Goal: Task Accomplishment & Management: Use online tool/utility

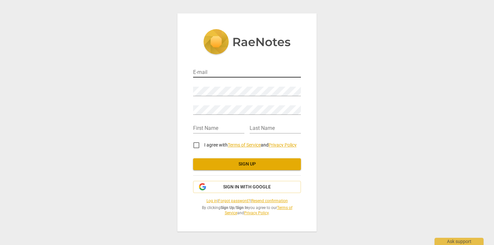
click at [210, 72] on input "email" at bounding box center [247, 72] width 108 height 9
type input "[EMAIL_ADDRESS][PERSON_NAME][DOMAIN_NAME]"
type input "Lothar"
type input "Weintz"
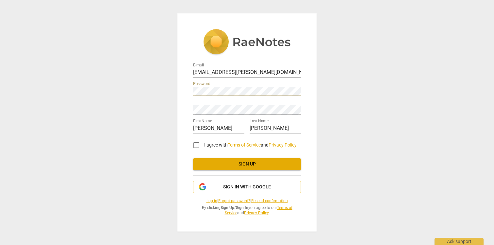
click at [204, 103] on div "Retype Password" at bounding box center [247, 107] width 108 height 15
click at [198, 145] on input "I agree with Terms of Service and Privacy Policy" at bounding box center [196, 145] width 16 height 16
checkbox input "true"
click at [239, 163] on span "Sign up" at bounding box center [246, 164] width 97 height 7
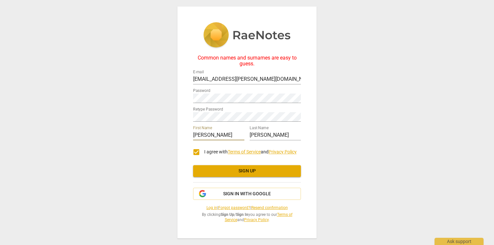
click at [241, 169] on span "Sign up" at bounding box center [246, 170] width 97 height 7
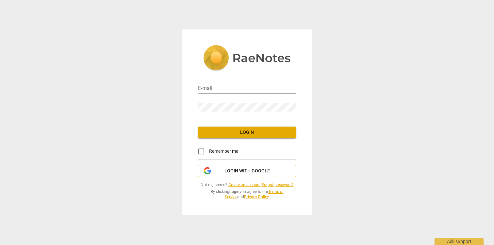
type input "lothar.weintz@gmail.com"
click at [248, 133] on span "Login" at bounding box center [246, 132] width 87 height 7
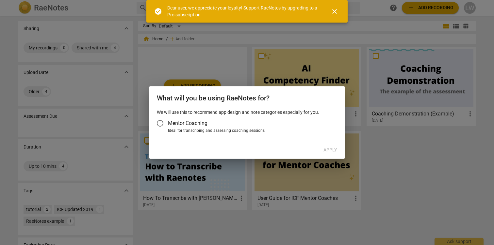
click at [161, 124] on input "Mentor Coaching" at bounding box center [160, 123] width 16 height 16
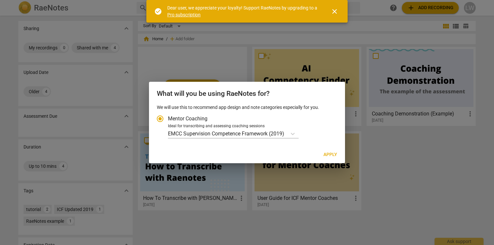
click at [330, 155] on span "Apply" at bounding box center [330, 154] width 14 height 7
radio input "false"
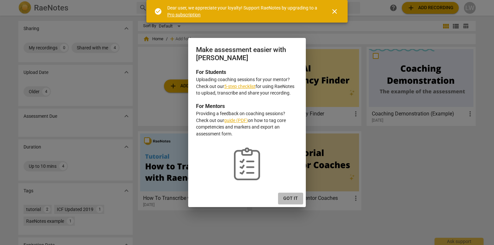
click at [290, 199] on span "Got it" at bounding box center [290, 198] width 15 height 7
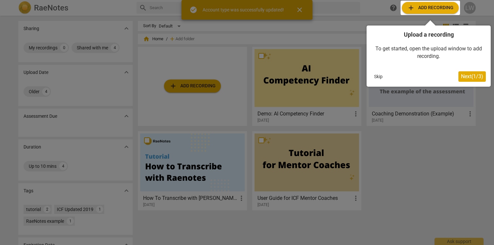
click at [452, 156] on div at bounding box center [247, 122] width 494 height 245
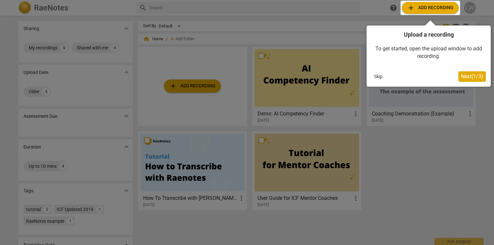
click at [347, 11] on div at bounding box center [247, 122] width 494 height 245
click at [463, 77] on span "Next ( 1 / 3 )" at bounding box center [472, 76] width 22 height 6
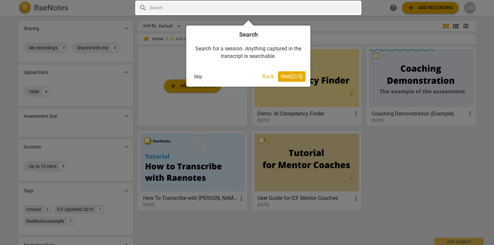
click at [292, 75] on span "Next ( 2 / 3 )" at bounding box center [291, 76] width 22 height 6
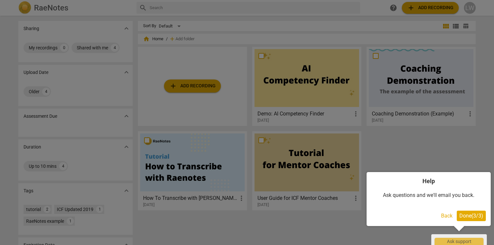
click at [469, 215] on span "Done ( 3 / 3 )" at bounding box center [471, 215] width 24 height 6
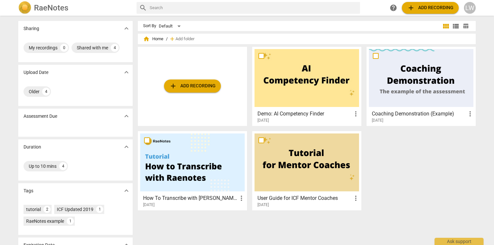
click at [181, 84] on span "add Add recording" at bounding box center [192, 86] width 46 height 8
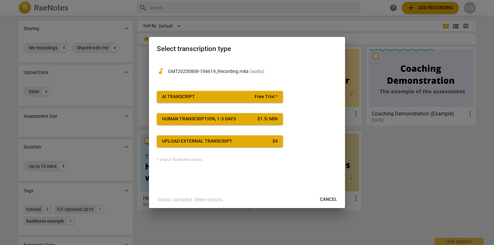
click at [325, 198] on span "Cancel" at bounding box center [328, 199] width 17 height 7
click at [219, 117] on div "Human transcription, 1-3 days" at bounding box center [199, 119] width 74 height 7
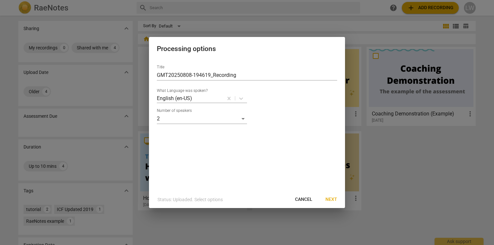
click at [301, 198] on span "Cancel" at bounding box center [303, 199] width 17 height 7
click at [307, 198] on span "Cancel" at bounding box center [303, 199] width 17 height 7
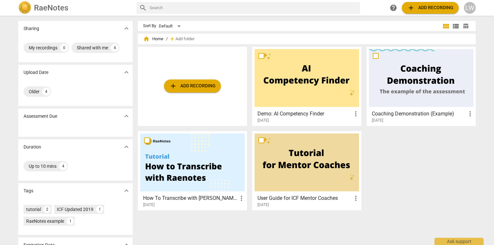
click at [408, 10] on span "add" at bounding box center [411, 8] width 8 height 8
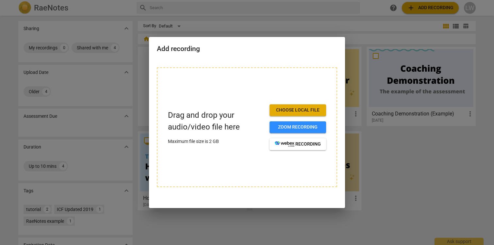
click at [293, 107] on span "Choose local file" at bounding box center [298, 110] width 46 height 7
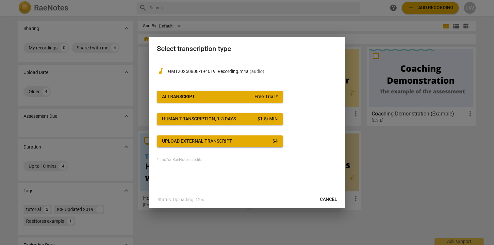
click at [237, 96] on span "AI Transcript Free Trial *" at bounding box center [220, 96] width 116 height 7
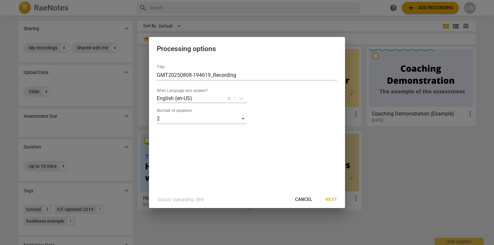
click at [333, 199] on span "Next" at bounding box center [331, 199] width 12 height 7
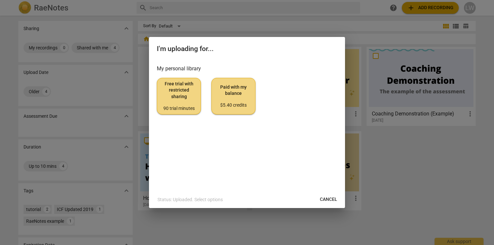
click at [231, 91] on span "Paid with my balance $5.40 credits" at bounding box center [233, 96] width 33 height 24
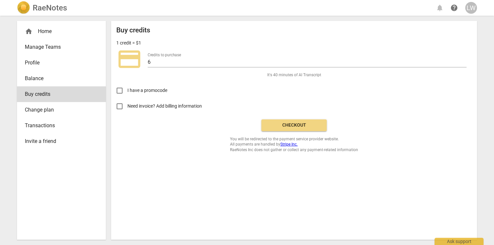
click at [297, 125] on span "Checkout" at bounding box center [293, 125] width 55 height 7
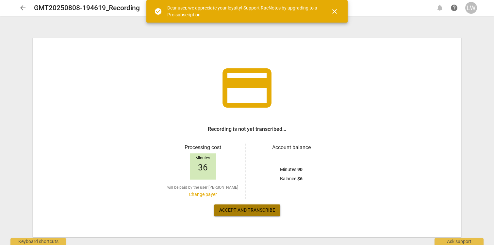
click at [244, 210] on span "Accept and transcribe" at bounding box center [247, 210] width 56 height 7
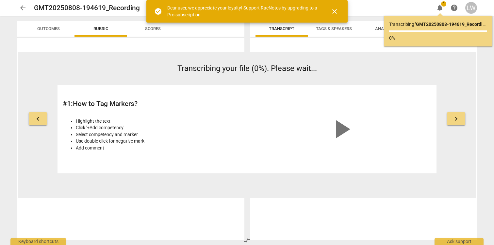
click at [334, 11] on span "close" at bounding box center [334, 12] width 8 height 8
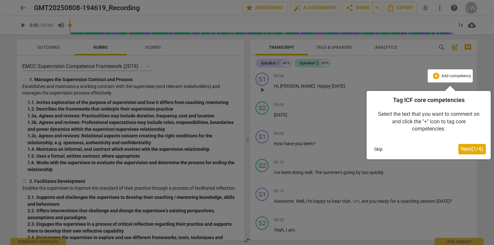
click at [470, 148] on span "Next ( 1 / 4 )" at bounding box center [472, 149] width 22 height 6
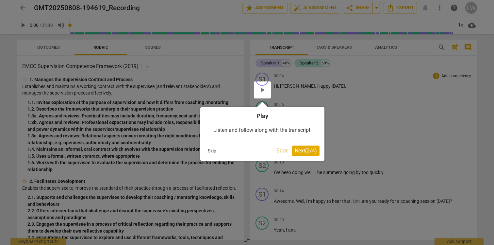
click at [302, 150] on span "Next ( 2 / 4 )" at bounding box center [305, 150] width 22 height 6
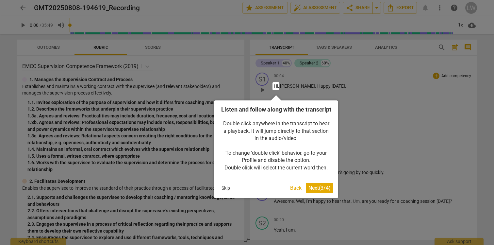
click at [320, 191] on span "Next ( 3 / 4 )" at bounding box center [319, 187] width 22 height 6
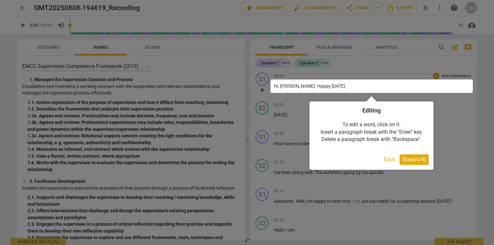
click at [410, 159] on span "Done ( 4 / 4 )" at bounding box center [414, 159] width 24 height 6
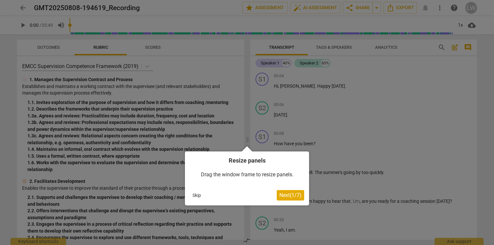
click at [286, 194] on span "Next ( 1 / 7 )" at bounding box center [290, 195] width 22 height 6
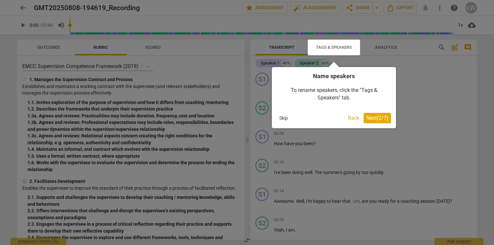
click at [371, 118] on span "Next ( 2 / 7 )" at bounding box center [377, 118] width 22 height 6
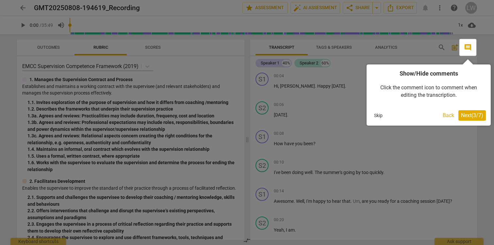
click at [471, 117] on span "Next ( 3 / 7 )" at bounding box center [472, 115] width 22 height 6
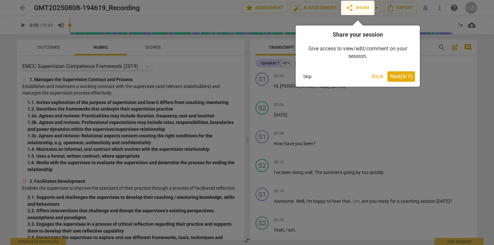
click at [398, 77] on span "Next ( 4 / 7 )" at bounding box center [401, 76] width 22 height 6
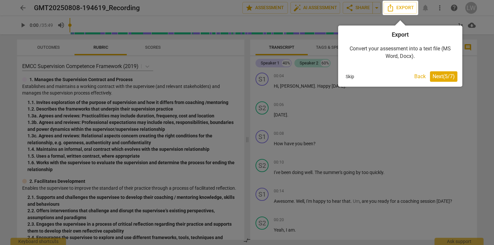
click at [436, 77] on span "Next ( 5 / 7 )" at bounding box center [443, 76] width 22 height 6
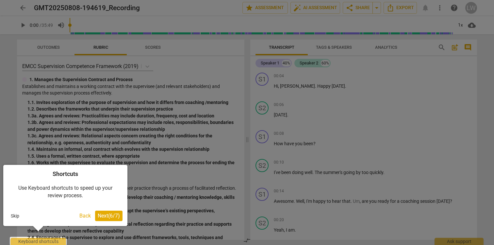
click at [104, 216] on span "Next ( 6 / 7 )" at bounding box center [109, 215] width 22 height 6
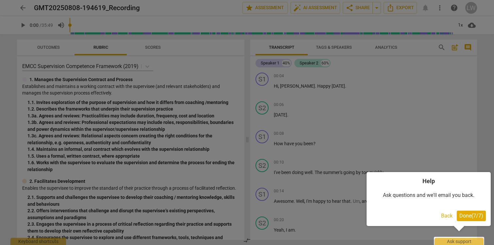
click at [475, 216] on span "Done ( 7 / 7 )" at bounding box center [471, 215] width 24 height 6
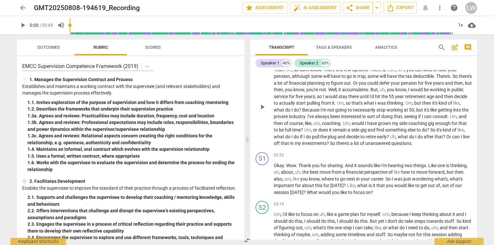
scroll to position [311, 0]
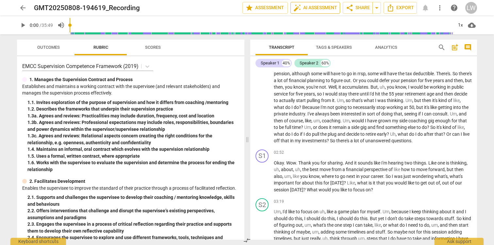
click at [307, 7] on span "auto_fix_high AI Assessment" at bounding box center [315, 8] width 44 height 8
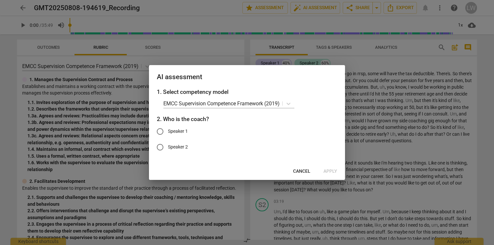
click at [167, 133] on input "Speaker 1" at bounding box center [160, 131] width 16 height 16
radio input "true"
click at [288, 101] on icon at bounding box center [288, 103] width 7 height 7
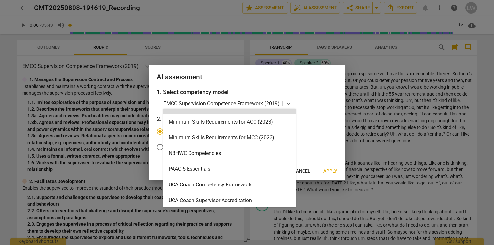
scroll to position [140, 0]
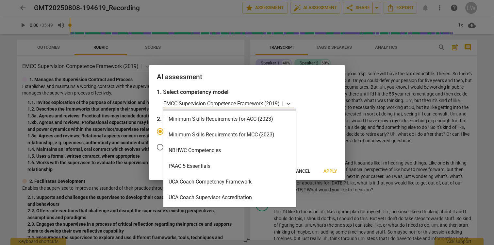
click at [262, 83] on div "AI assessment" at bounding box center [247, 76] width 196 height 23
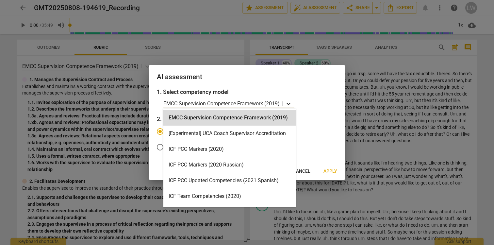
click at [291, 106] on icon at bounding box center [288, 103] width 7 height 7
